Goal: Task Accomplishment & Management: Use online tool/utility

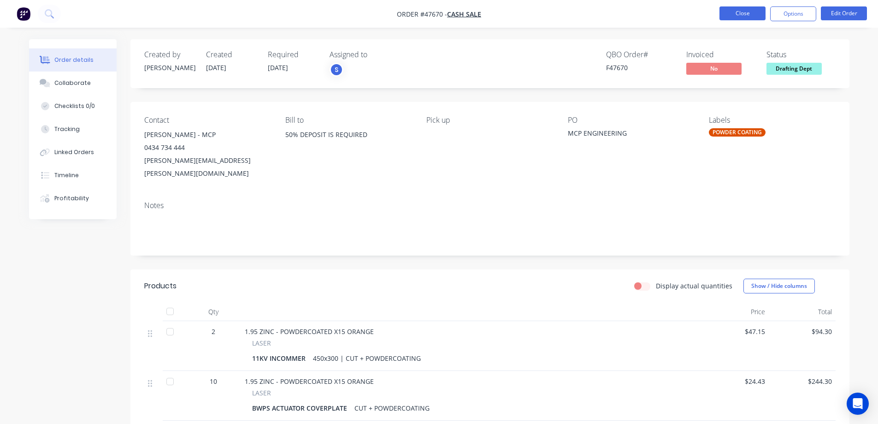
click at [736, 11] on button "Close" at bounding box center [742, 13] width 46 height 14
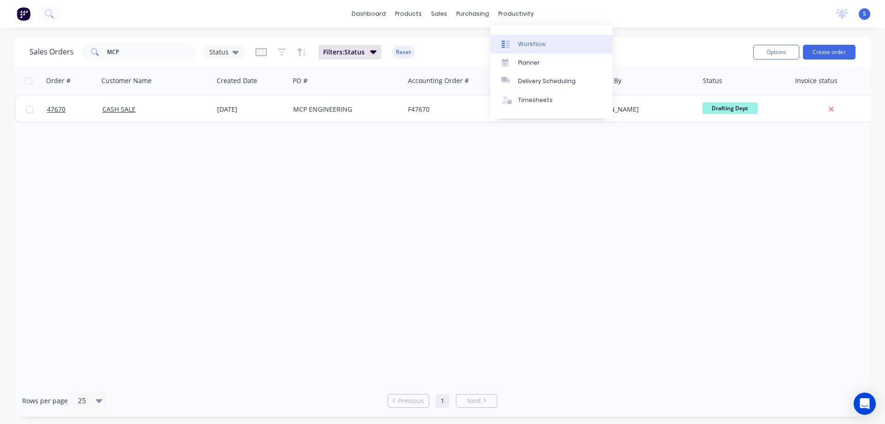
click at [543, 42] on link "Workflow" at bounding box center [551, 44] width 122 height 18
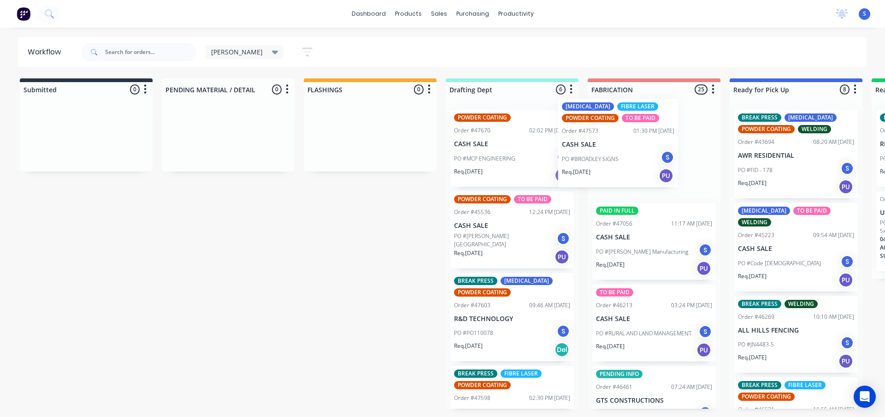
drag, startPoint x: 514, startPoint y: 164, endPoint x: 629, endPoint y: 155, distance: 115.5
click at [629, 155] on div "Submitted 0 Sort By Created date Required date Order number Customer name Most …" at bounding box center [761, 243] width 1537 height 330
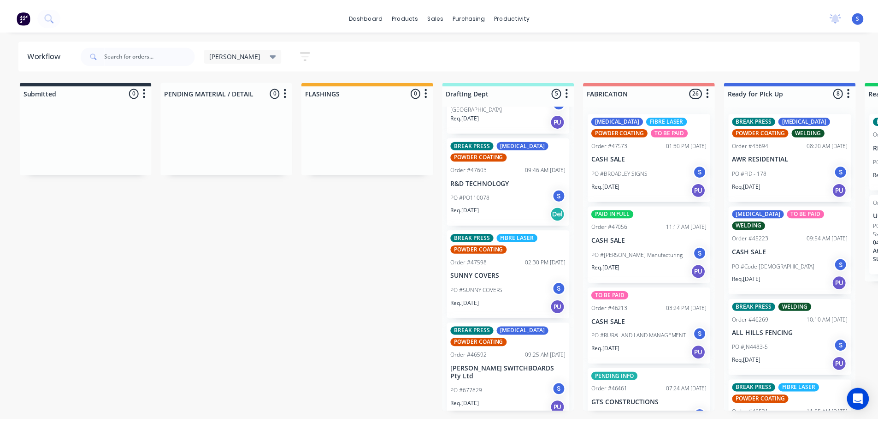
scroll to position [139, 0]
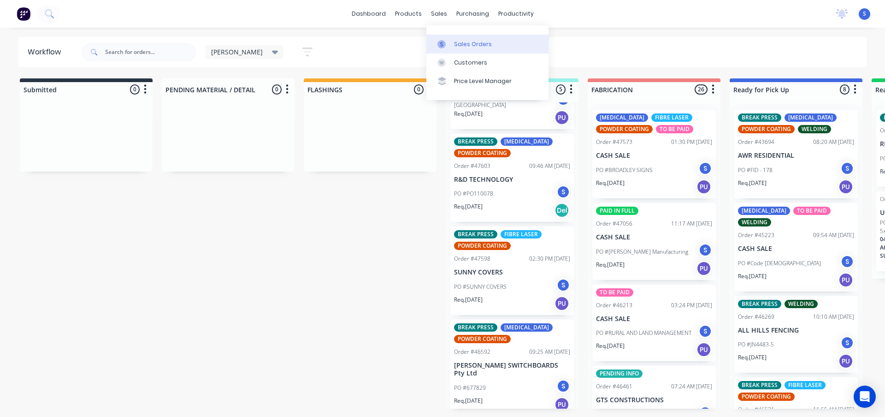
click at [472, 37] on link "Sales Orders" at bounding box center [487, 44] width 122 height 18
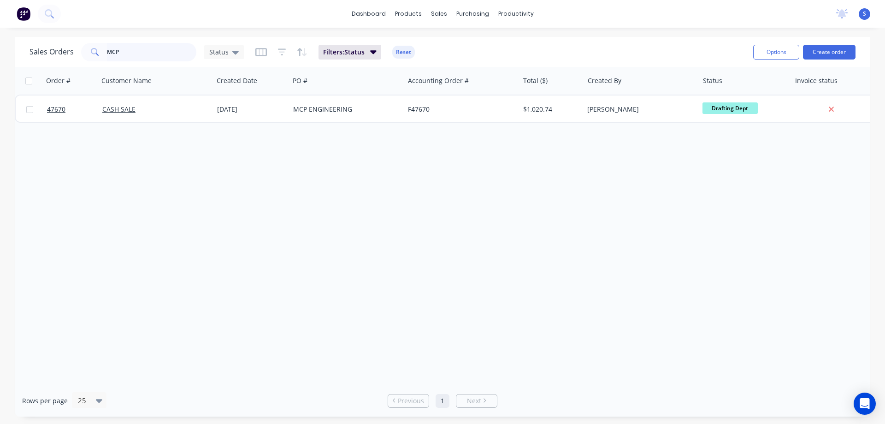
click at [129, 57] on input "MCP" at bounding box center [152, 52] width 90 height 18
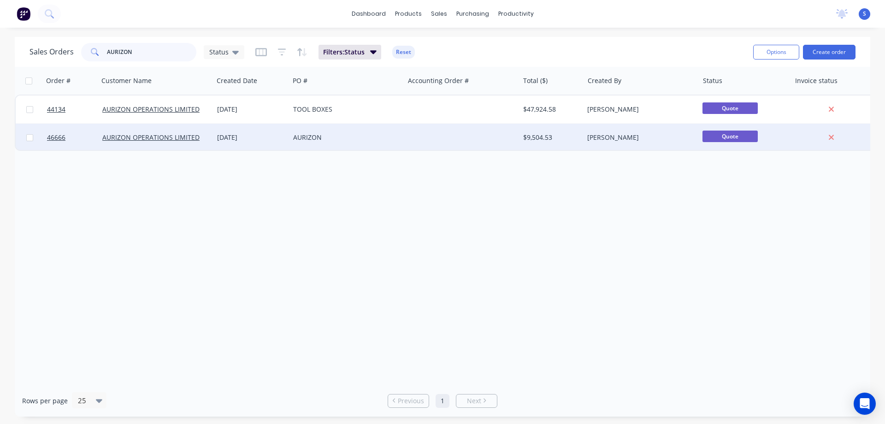
type input "AURIZON"
click at [272, 141] on div "[DATE]" at bounding box center [251, 137] width 69 height 9
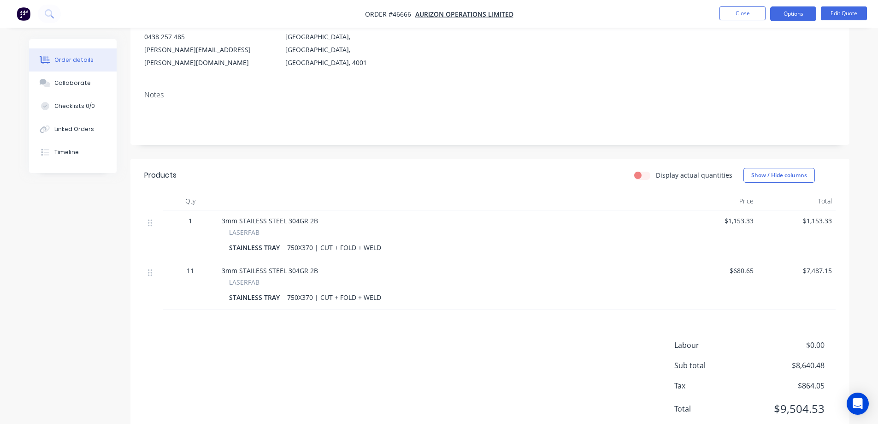
scroll to position [128, 0]
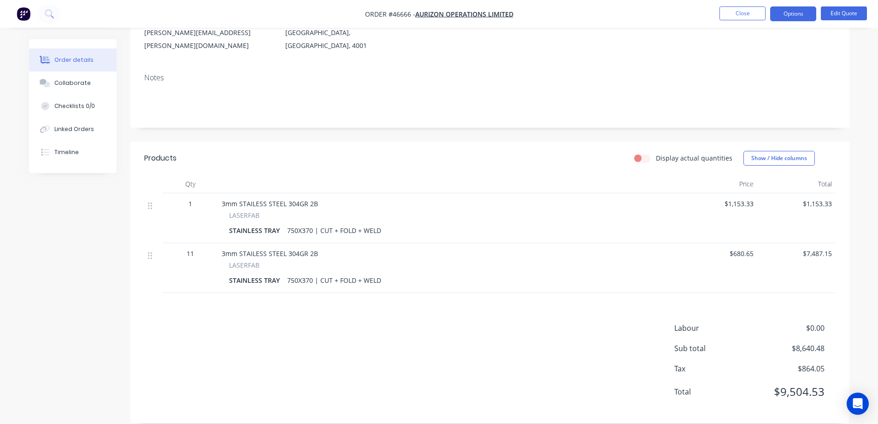
click at [72, 287] on div "Created by [PERSON_NAME] Created [DATE] Required Assigned to S Status Quote Con…" at bounding box center [439, 174] width 820 height 525
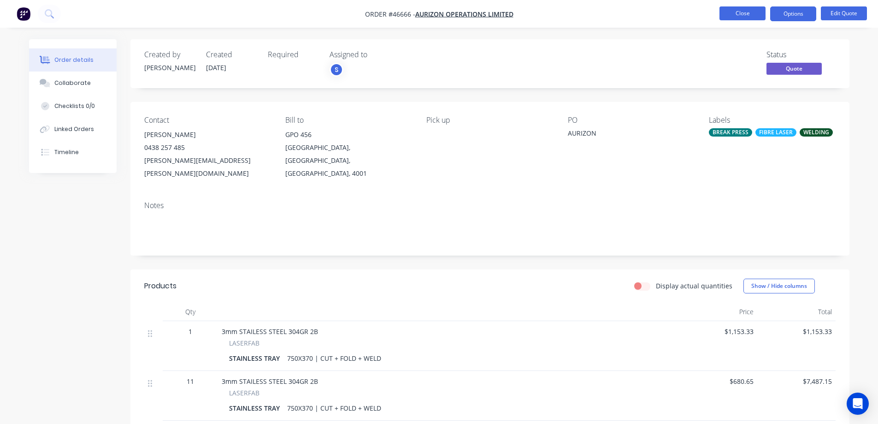
click at [748, 12] on button "Close" at bounding box center [742, 13] width 46 height 14
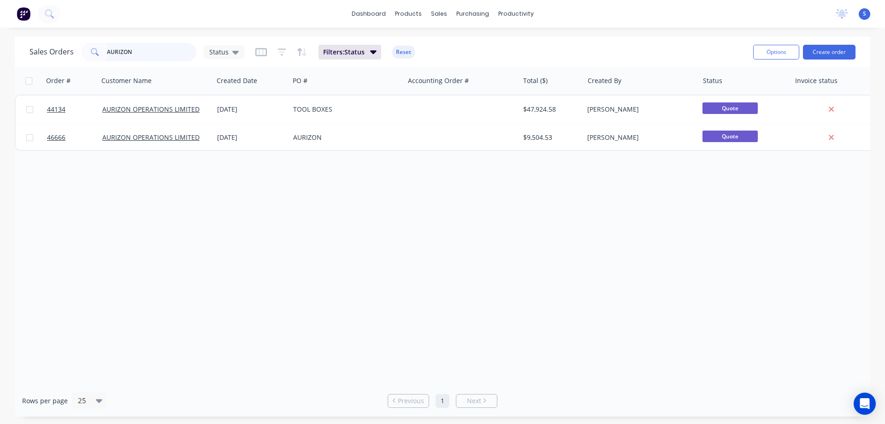
drag, startPoint x: 161, startPoint y: 57, endPoint x: 19, endPoint y: 60, distance: 142.4
click at [121, 60] on input "AURIZON" at bounding box center [152, 52] width 90 height 18
type input "A"
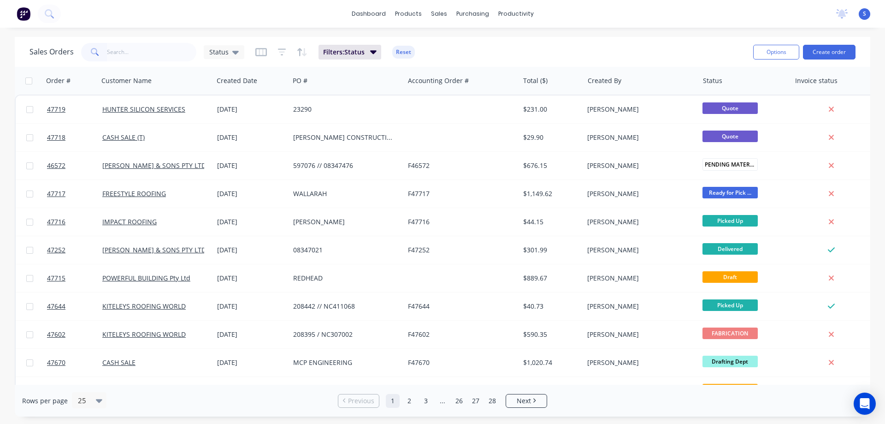
click at [656, 50] on div "Sales Orders Status Filters: Status Reset" at bounding box center [387, 52] width 716 height 23
click at [160, 54] on input "text" at bounding box center [152, 52] width 90 height 18
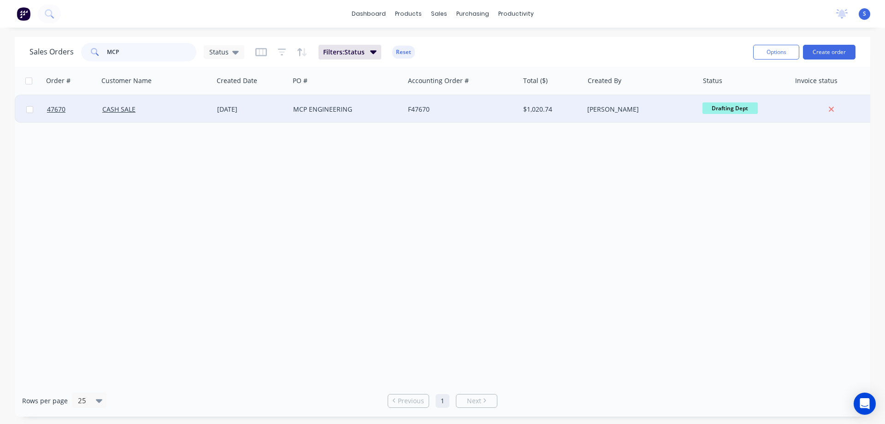
type input "MCP"
click at [142, 107] on div "CASH SALE" at bounding box center [153, 109] width 102 height 9
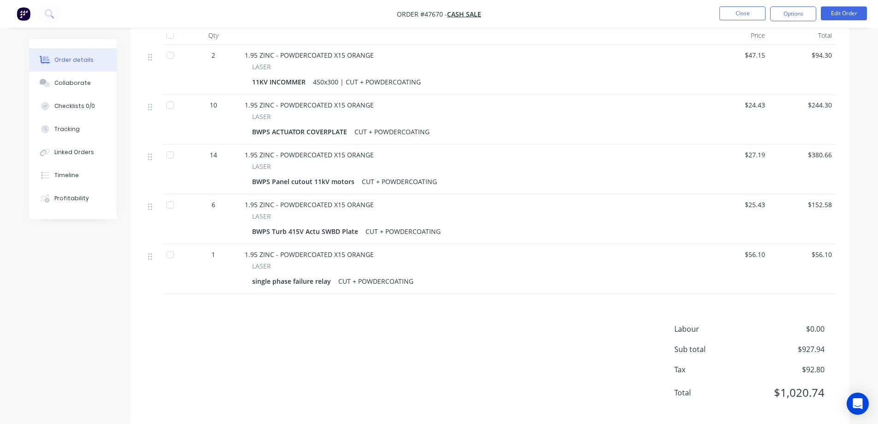
scroll to position [277, 0]
drag, startPoint x: 353, startPoint y: 219, endPoint x: 263, endPoint y: 221, distance: 90.8
click at [263, 224] on div "BWPS Turb 415V Actu SWBD Plate" at bounding box center [307, 230] width 110 height 13
drag, startPoint x: 251, startPoint y: 217, endPoint x: 354, endPoint y: 220, distance: 103.3
click at [354, 220] on div "LASER BWPS Turb 415V Actu SWBD Plate CUT + POWDERCOATING" at bounding box center [471, 224] width 453 height 27
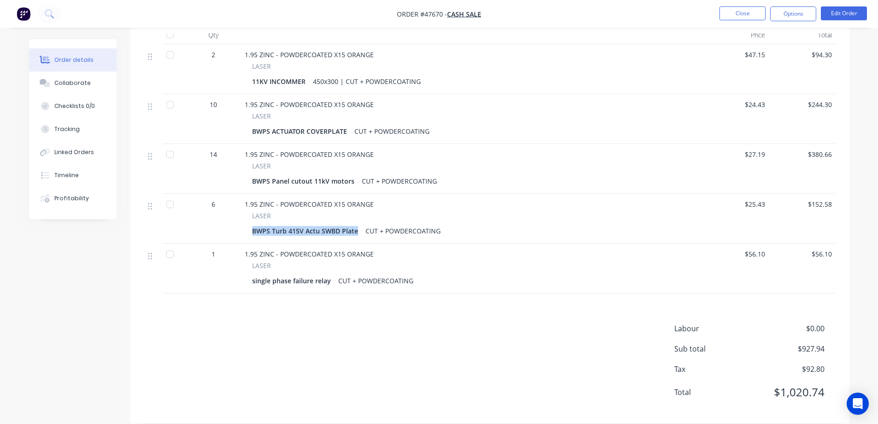
copy div "BWPS Turb 415V Actu SWBD Plate"
drag, startPoint x: 318, startPoint y: 268, endPoint x: 326, endPoint y: 269, distance: 8.3
click at [318, 274] on div "single phase failure relay" at bounding box center [293, 280] width 82 height 13
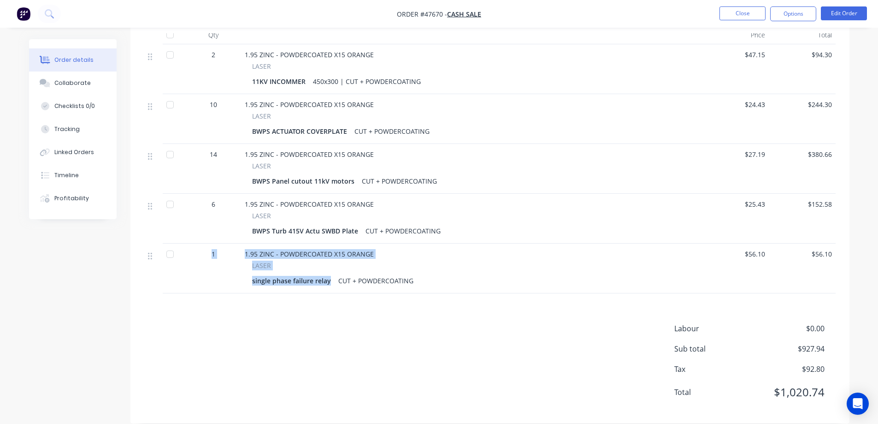
drag, startPoint x: 329, startPoint y: 269, endPoint x: 183, endPoint y: 270, distance: 145.2
click at [187, 270] on div "1 1.95 ZINC - POWDERCOATED X15 ORANGE LASER single phase failure relay CUT + PO…" at bounding box center [489, 268] width 691 height 50
click at [255, 274] on div "single phase failure relay" at bounding box center [293, 280] width 82 height 13
drag, startPoint x: 250, startPoint y: 269, endPoint x: 328, endPoint y: 271, distance: 78.4
click at [328, 271] on div "LASER single phase failure relay CUT + POWDERCOATING" at bounding box center [471, 273] width 453 height 27
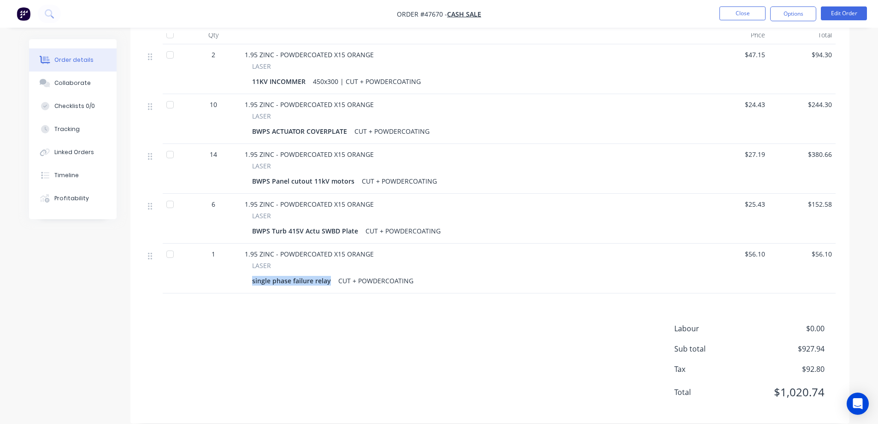
copy div "single phase failure relay"
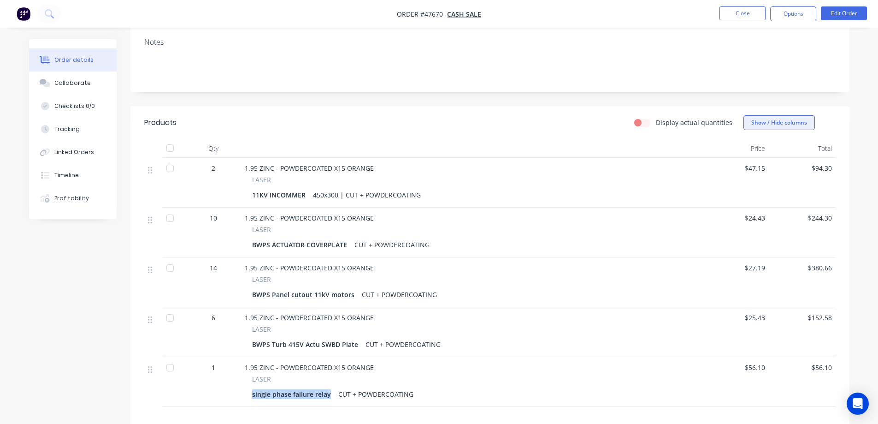
scroll to position [231, 0]
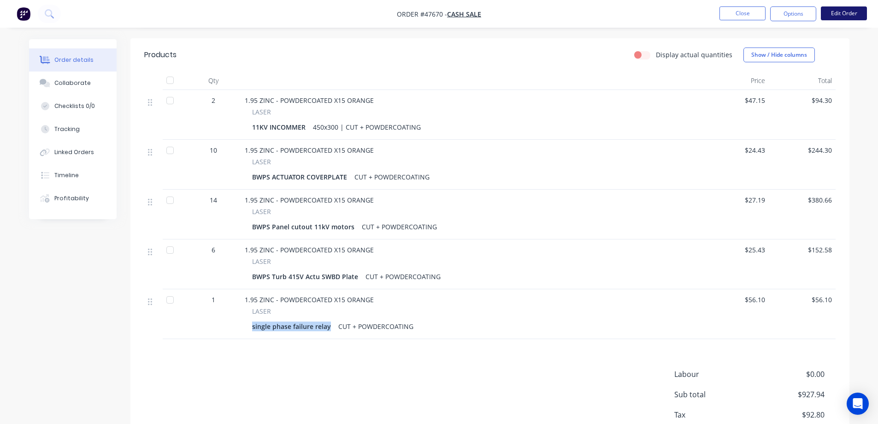
click at [835, 12] on button "Edit Order" at bounding box center [844, 13] width 46 height 14
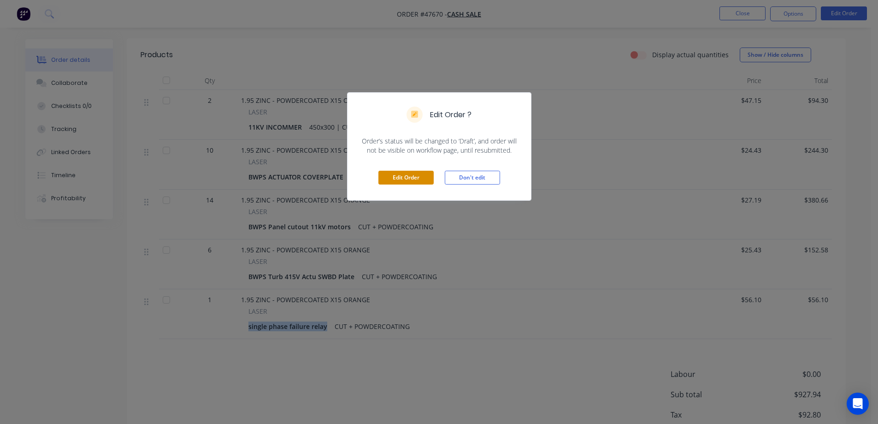
click at [407, 173] on button "Edit Order" at bounding box center [405, 178] width 55 height 14
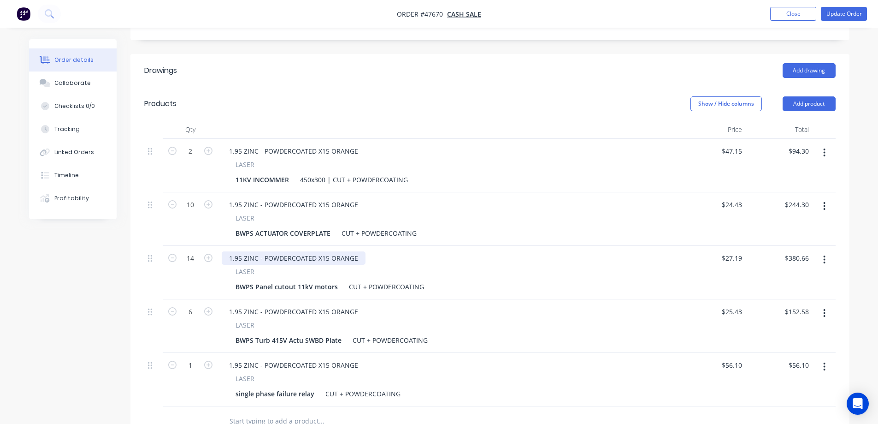
scroll to position [277, 0]
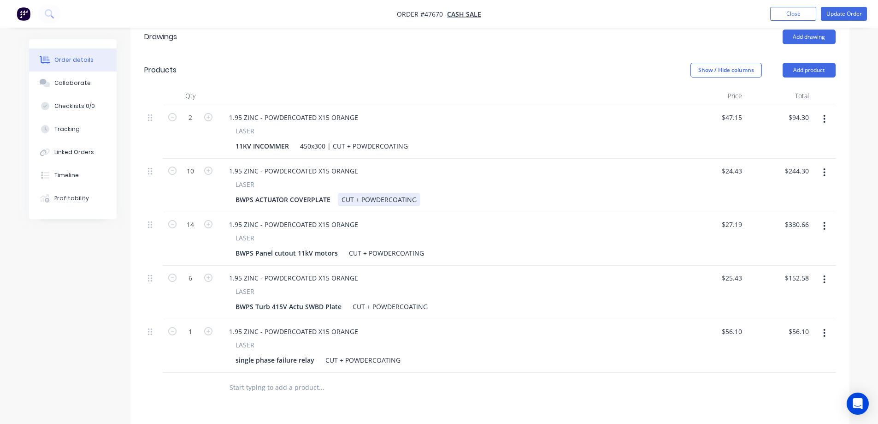
click at [338, 193] on div "CUT + POWDERCOATING" at bounding box center [379, 199] width 82 height 13
click at [349, 246] on div "CUT + POWDERCOATING" at bounding box center [386, 252] width 82 height 13
click at [349, 300] on div "CUT + POWDERCOATING" at bounding box center [390, 306] width 82 height 13
click at [322, 353] on div "CUT + POWDERCOATING" at bounding box center [363, 359] width 82 height 13
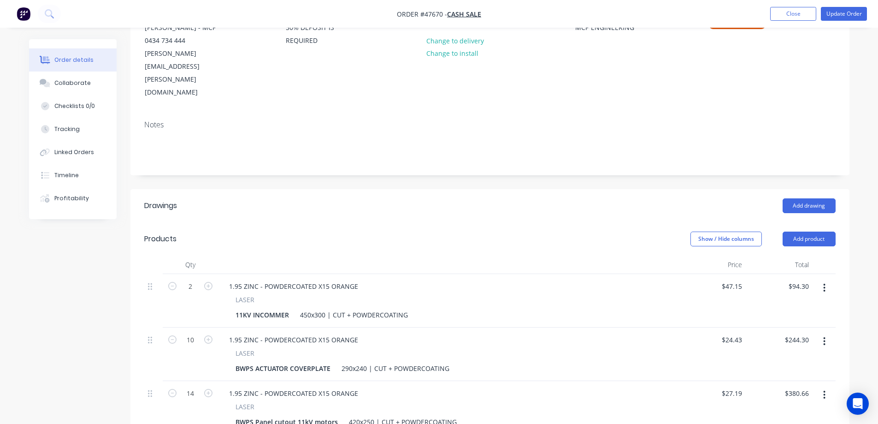
scroll to position [0, 0]
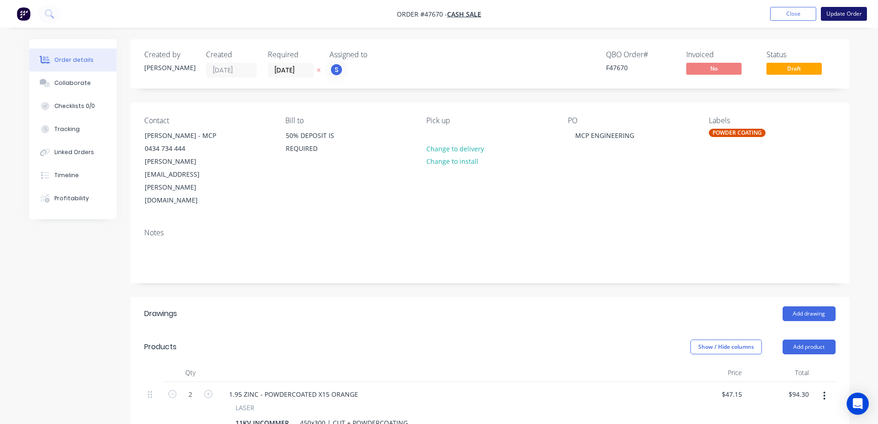
click at [854, 14] on button "Update Order" at bounding box center [844, 14] width 46 height 14
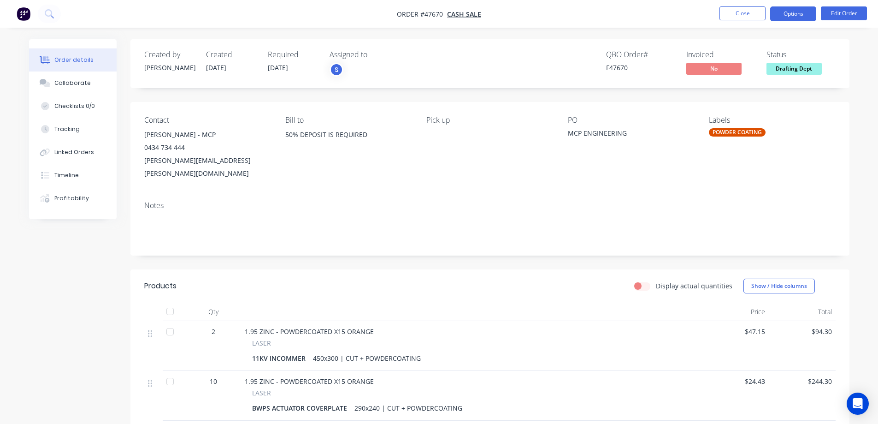
click at [773, 16] on button "Options" at bounding box center [793, 13] width 46 height 15
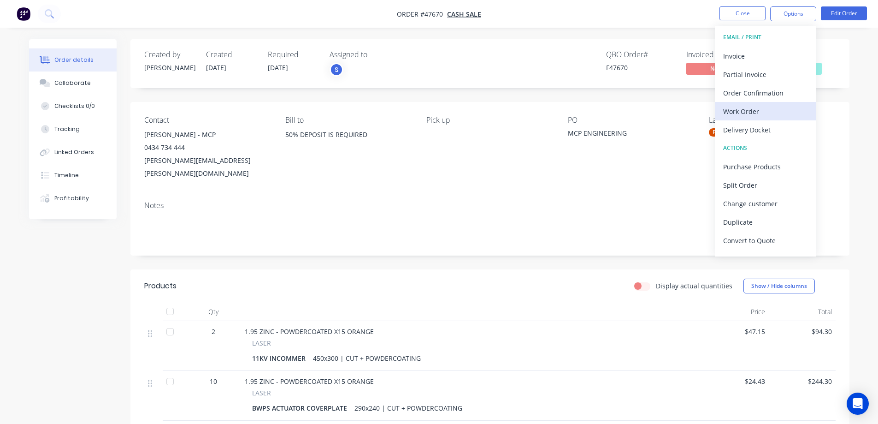
click at [743, 106] on div "Work Order" at bounding box center [765, 111] width 85 height 13
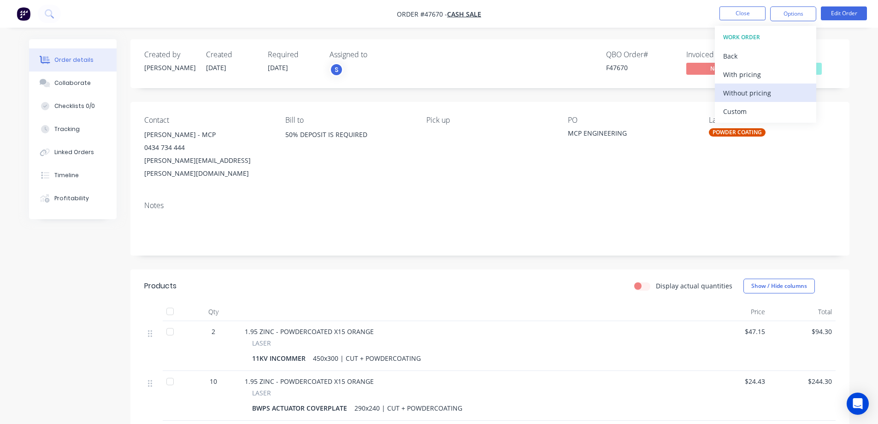
click at [741, 94] on div "Without pricing" at bounding box center [765, 92] width 85 height 13
